Goal: Transaction & Acquisition: Purchase product/service

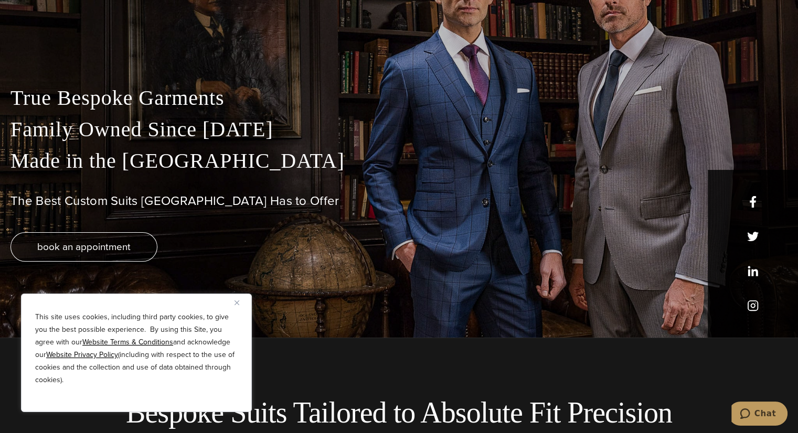
scroll to position [96, 0]
click at [240, 304] on button "Close" at bounding box center [240, 302] width 13 height 13
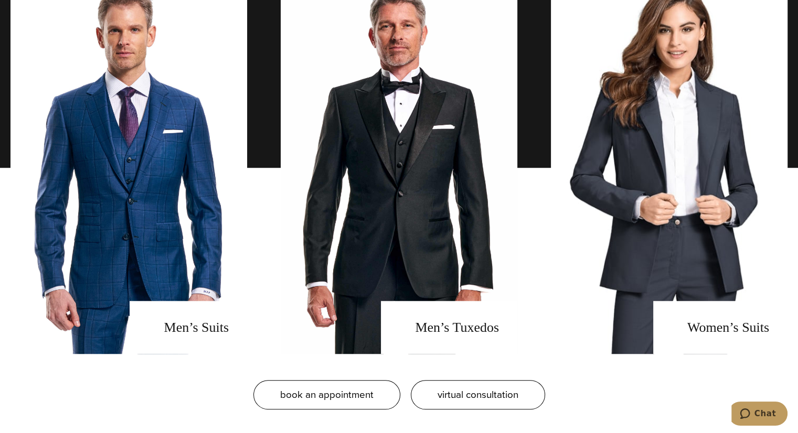
scroll to position [820, 0]
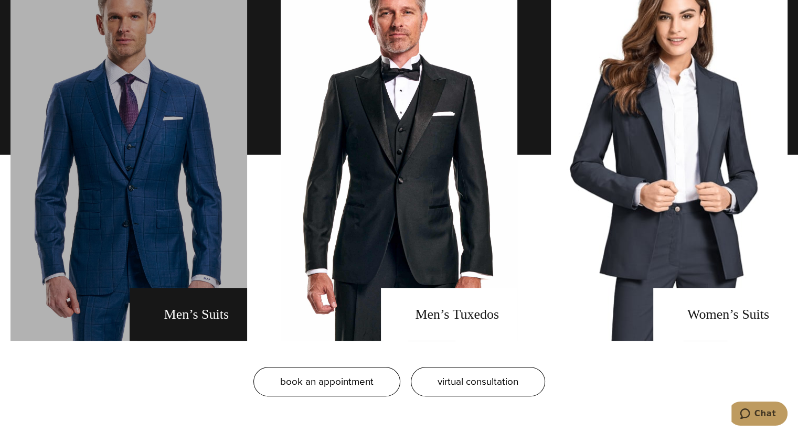
click at [177, 167] on link "men's suits" at bounding box center [128, 155] width 236 height 372
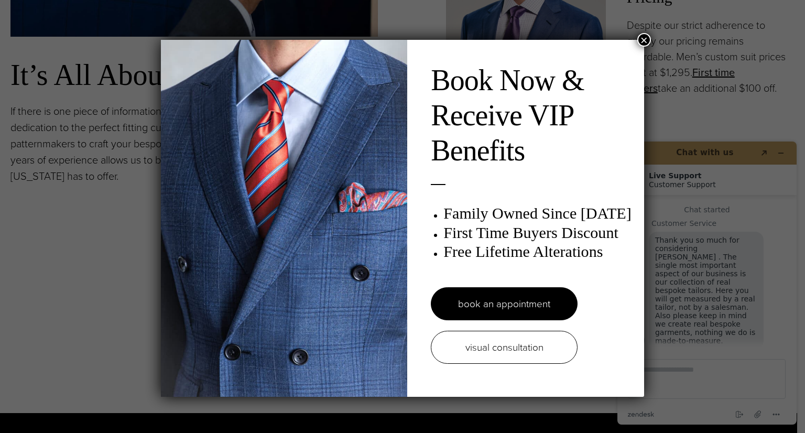
click at [648, 38] on button "×" at bounding box center [645, 40] width 14 height 14
